Goal: Task Accomplishment & Management: Manage account settings

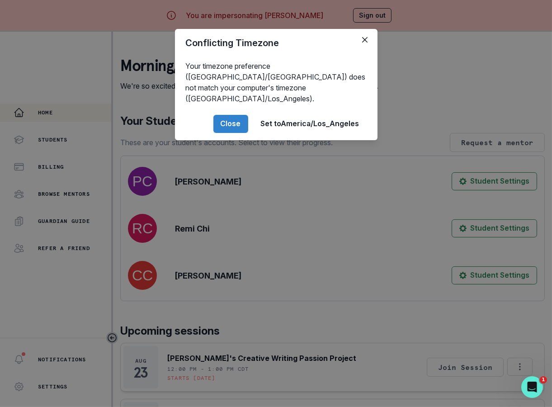
click at [331, 274] on div "Conflicting Timezone Your timezone preference (America/[GEOGRAPHIC_DATA]) does …" at bounding box center [276, 203] width 552 height 407
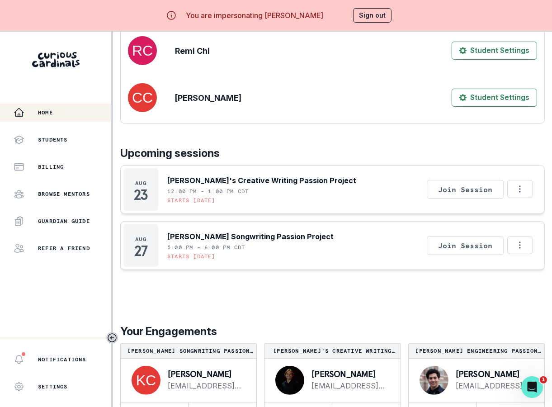
scroll to position [31, 0]
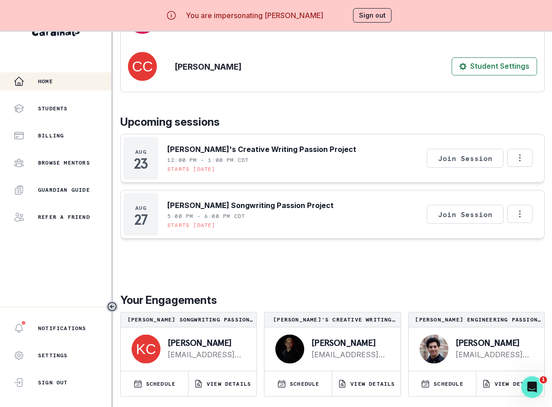
click at [374, 19] on button "Sign out" at bounding box center [372, 15] width 38 height 14
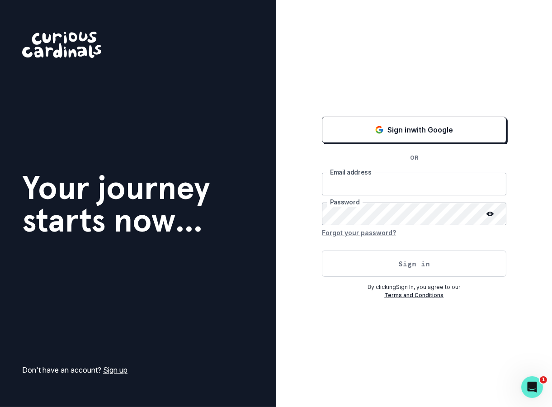
type input "[EMAIL_ADDRESS][DOMAIN_NAME]"
click at [396, 264] on button "Sign in" at bounding box center [414, 263] width 184 height 26
